Goal: Find specific page/section: Find specific page/section

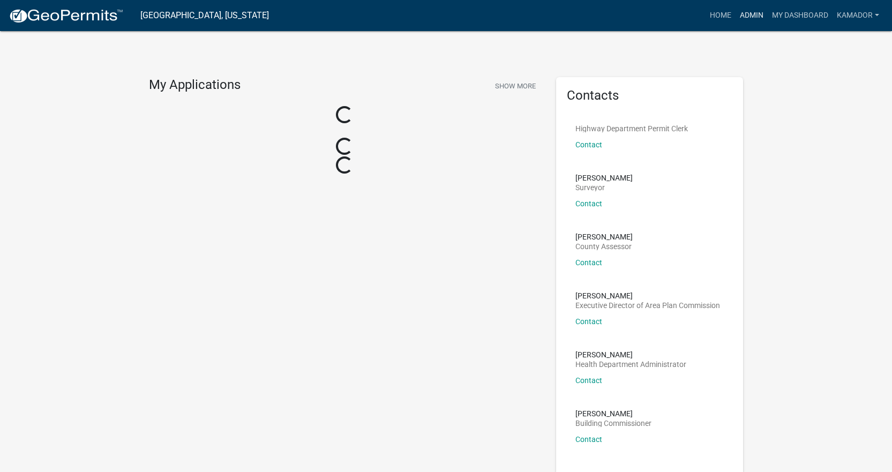
click at [756, 10] on link "Admin" at bounding box center [752, 15] width 32 height 20
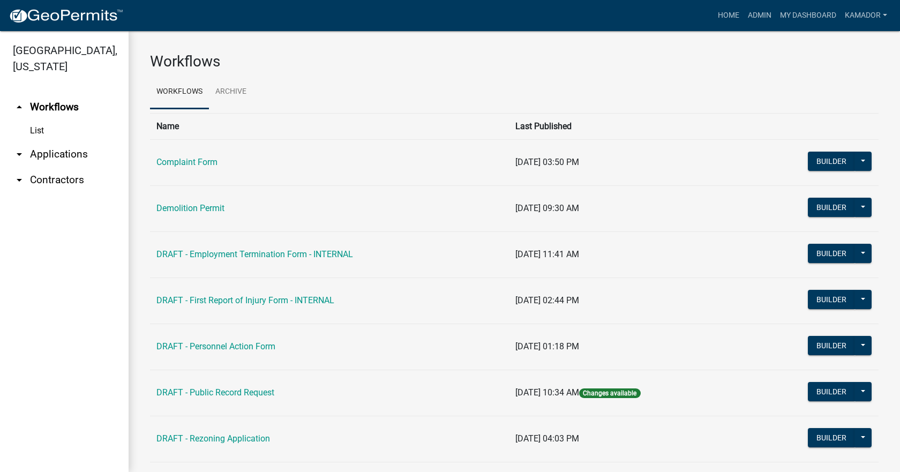
click at [59, 153] on link "arrow_drop_down Applications" at bounding box center [64, 154] width 129 height 26
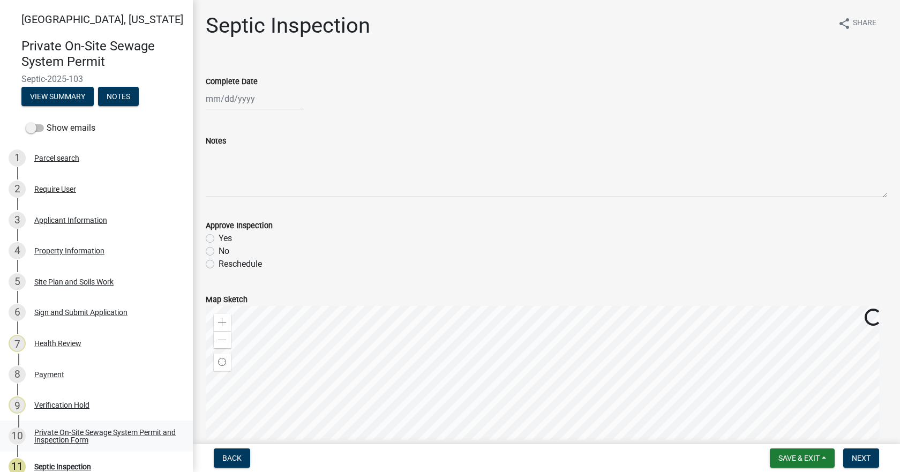
click at [85, 440] on div "Private On-Site Sewage System Permit and Inspection Form" at bounding box center [104, 436] width 141 height 15
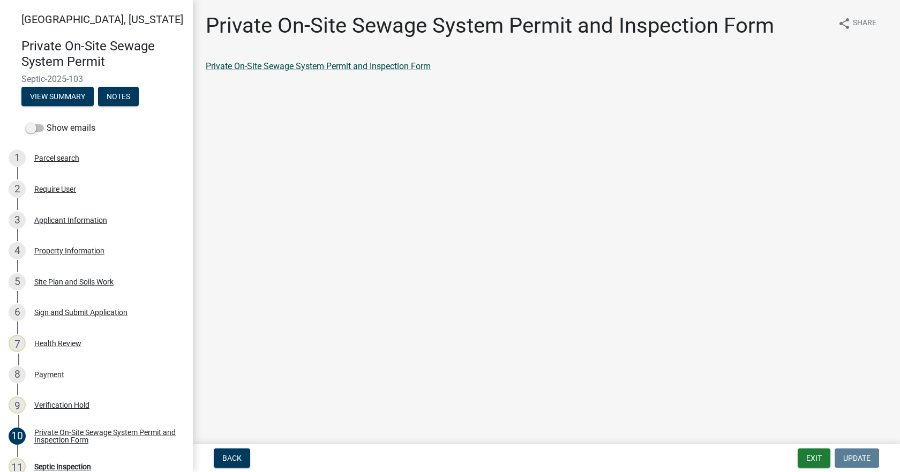
click at [362, 71] on link "Private On-Site Sewage System Permit and Inspection Form" at bounding box center [318, 66] width 225 height 10
